Goal: Task Accomplishment & Management: Manage account settings

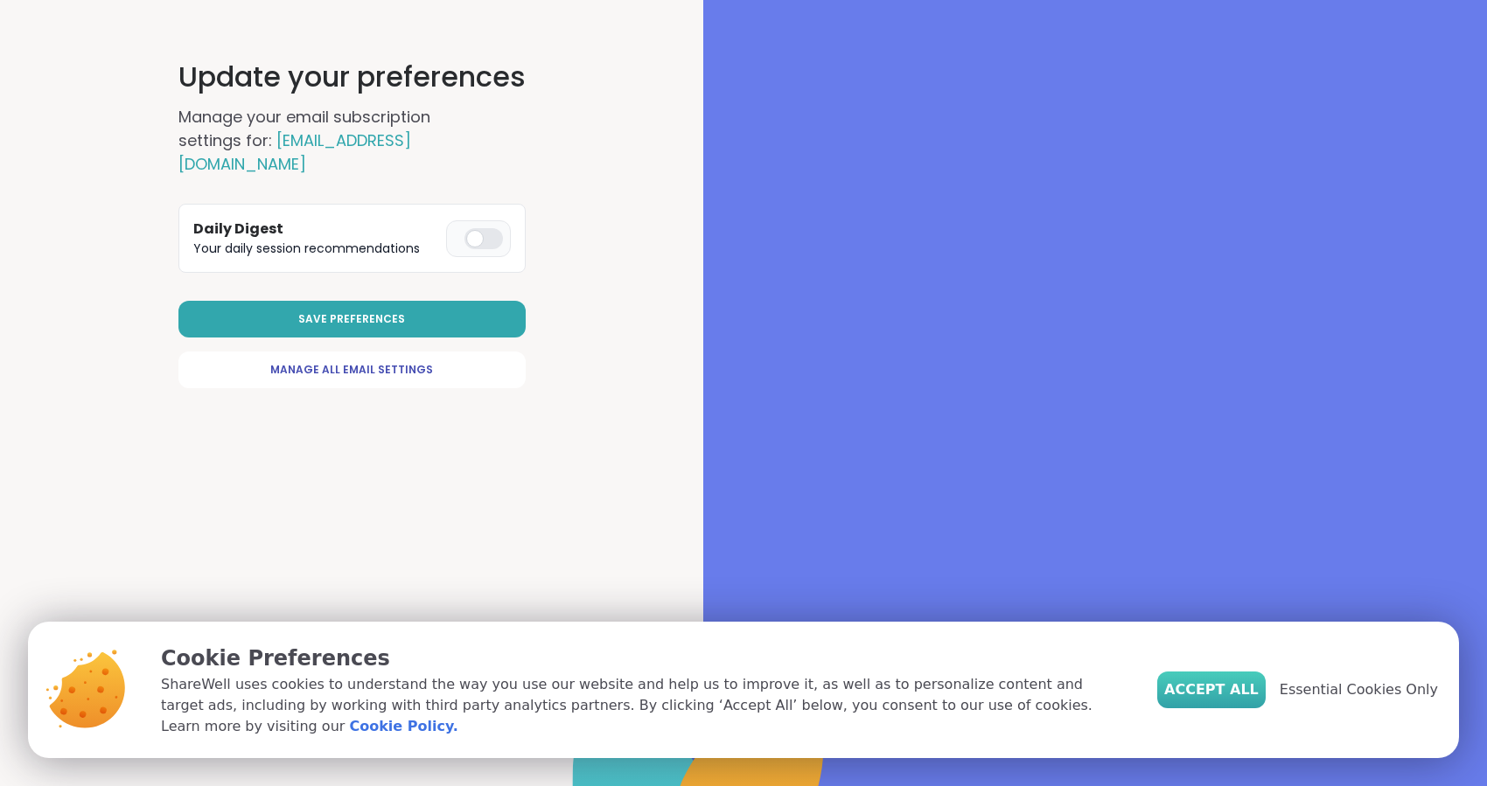
click at [1164, 679] on span "Accept All" at bounding box center [1211, 689] width 94 height 21
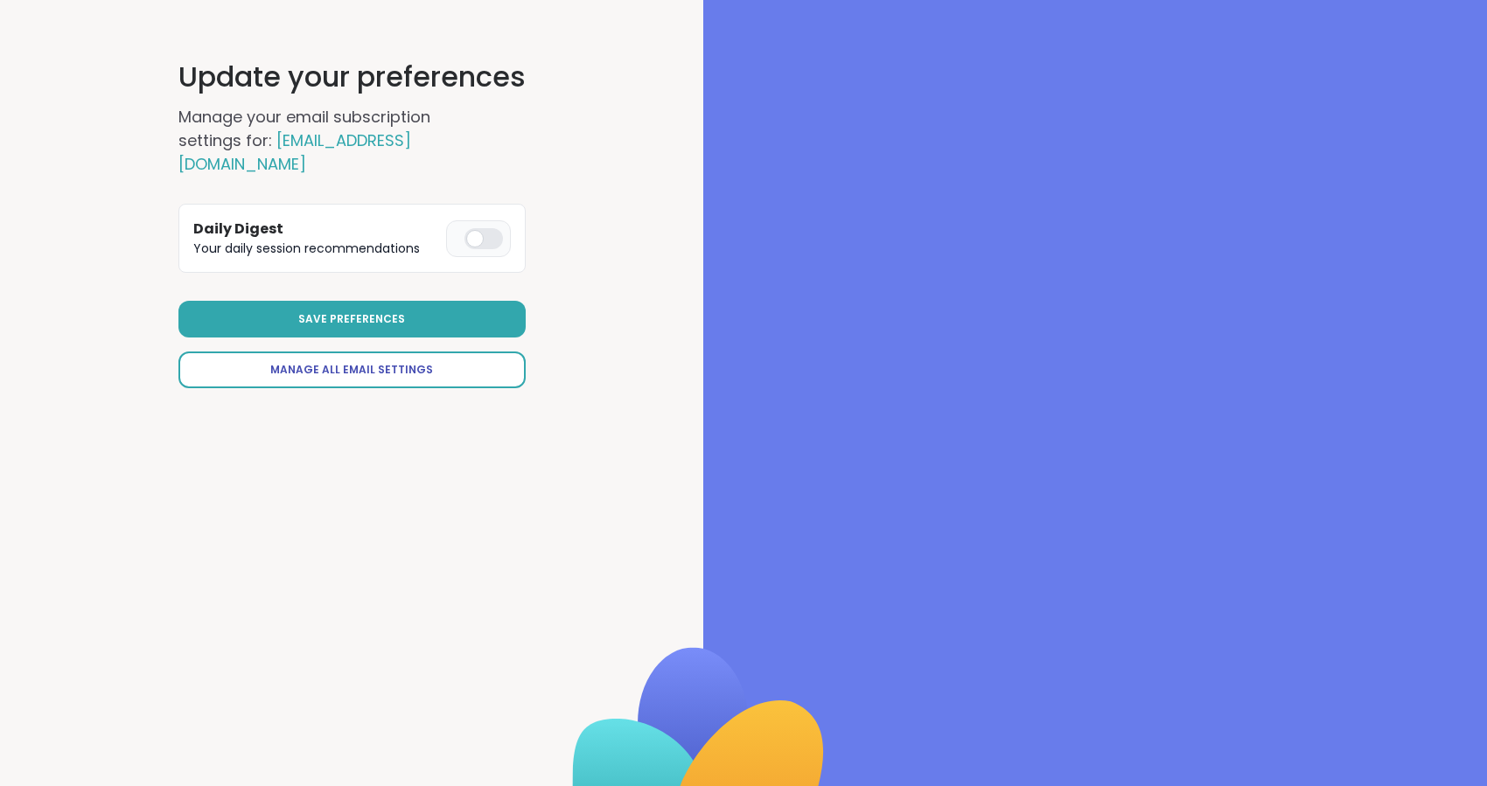
click at [274, 378] on span "Manage All Email Settings" at bounding box center [351, 370] width 163 height 16
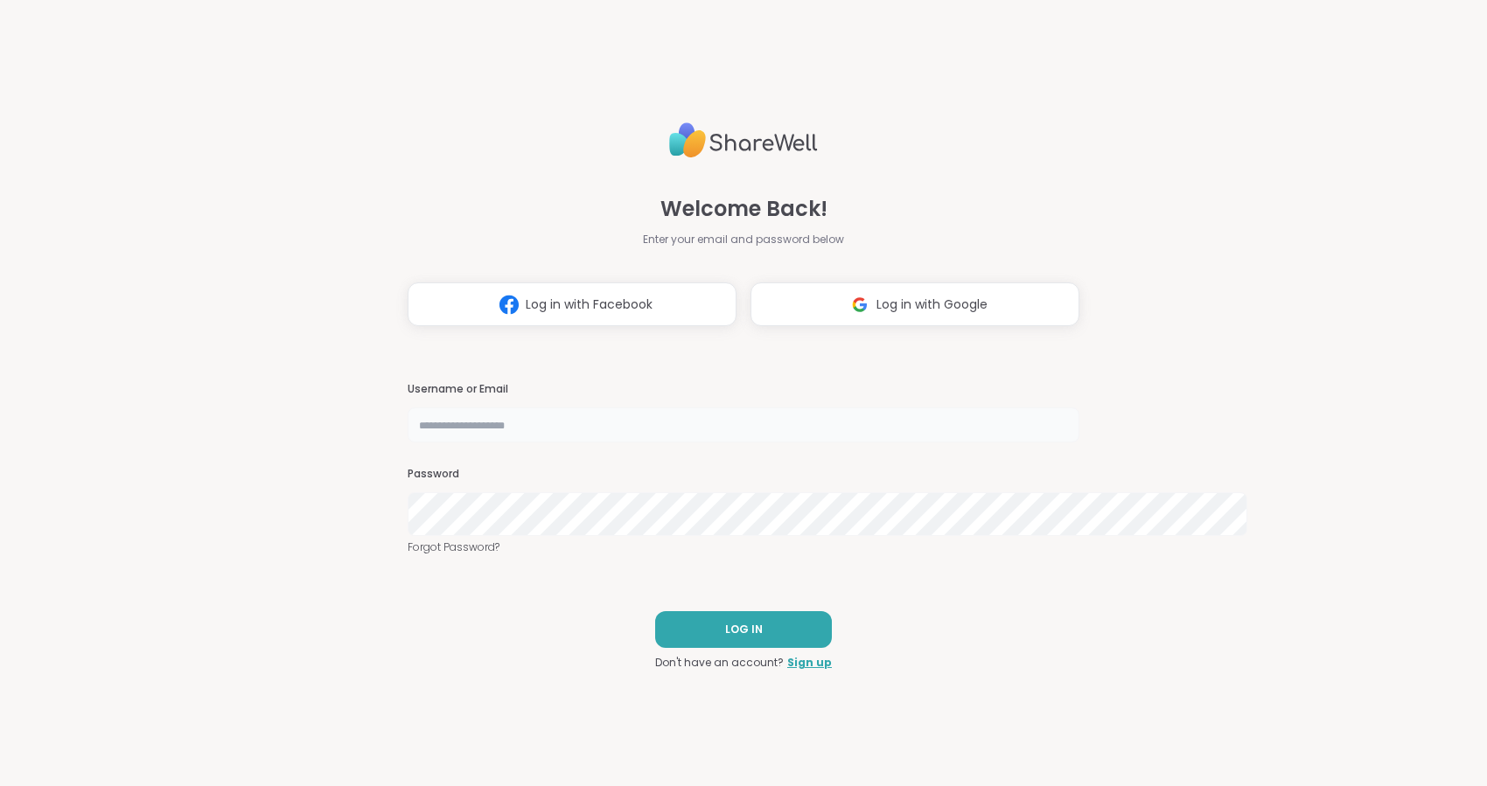
click at [494, 433] on input "text" at bounding box center [743, 424] width 672 height 35
type input "**********"
click at [686, 648] on button "LOG IN" at bounding box center [743, 629] width 177 height 37
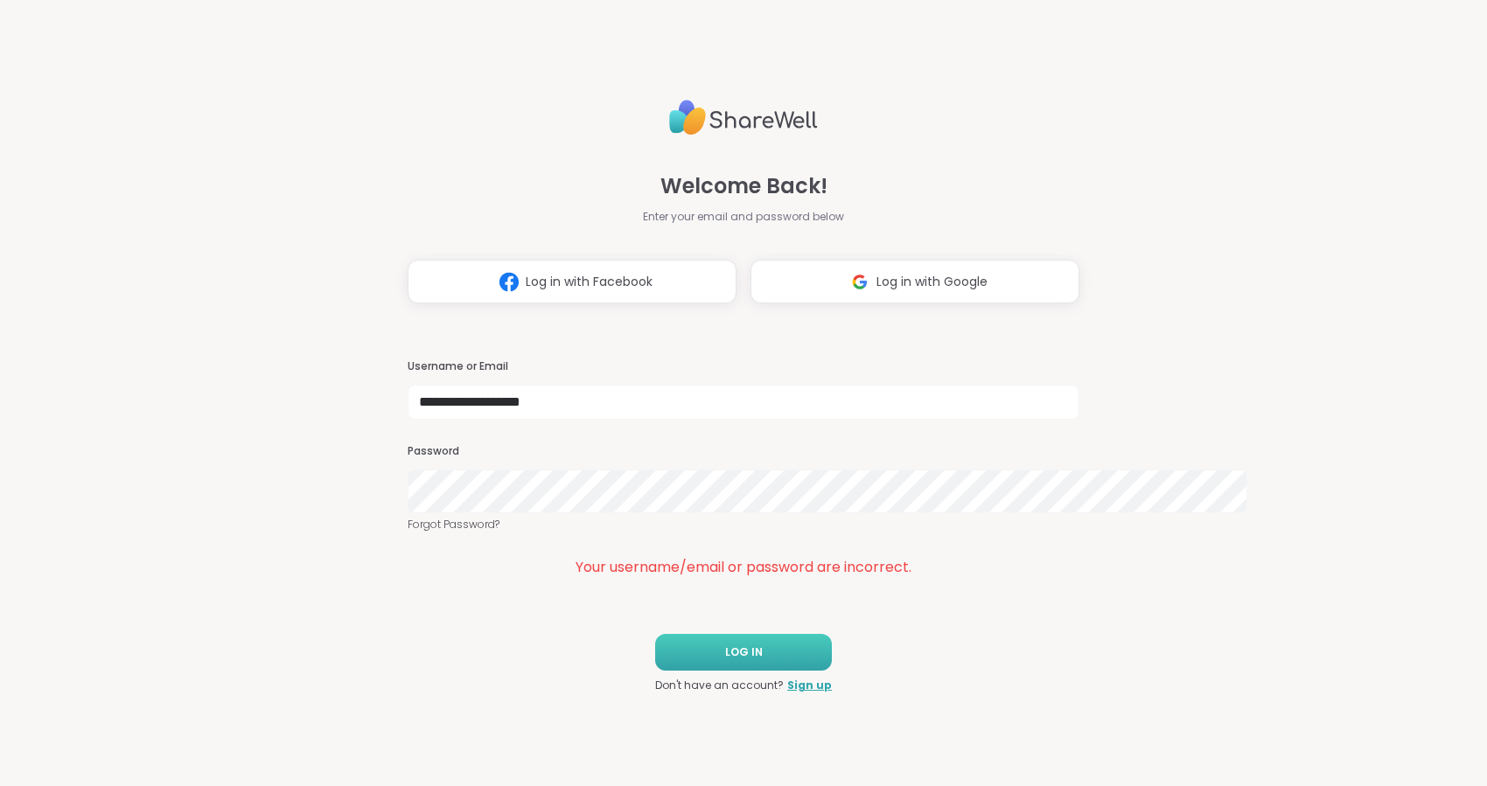
click at [725, 660] on span "LOG IN" at bounding box center [744, 652] width 38 height 16
